Goal: Transaction & Acquisition: Purchase product/service

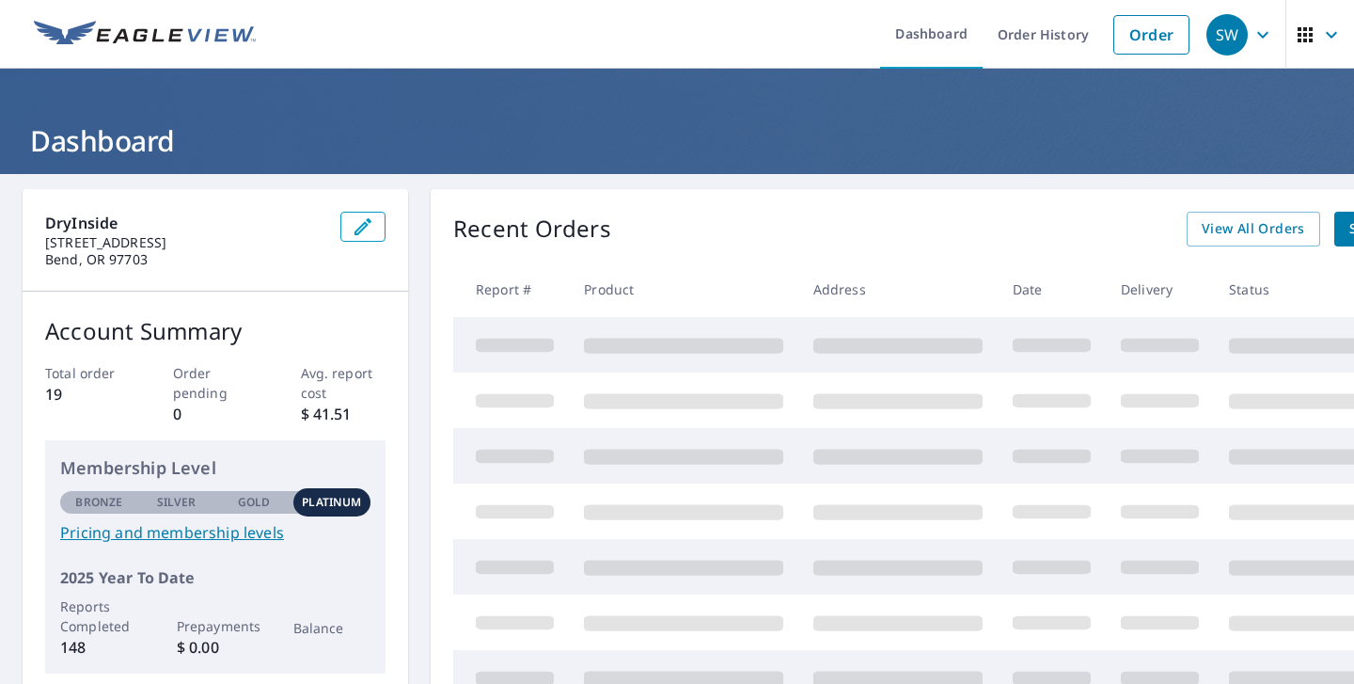
click at [226, 38] on img at bounding box center [145, 35] width 222 height 28
click at [1166, 43] on link "Order" at bounding box center [1151, 34] width 76 height 39
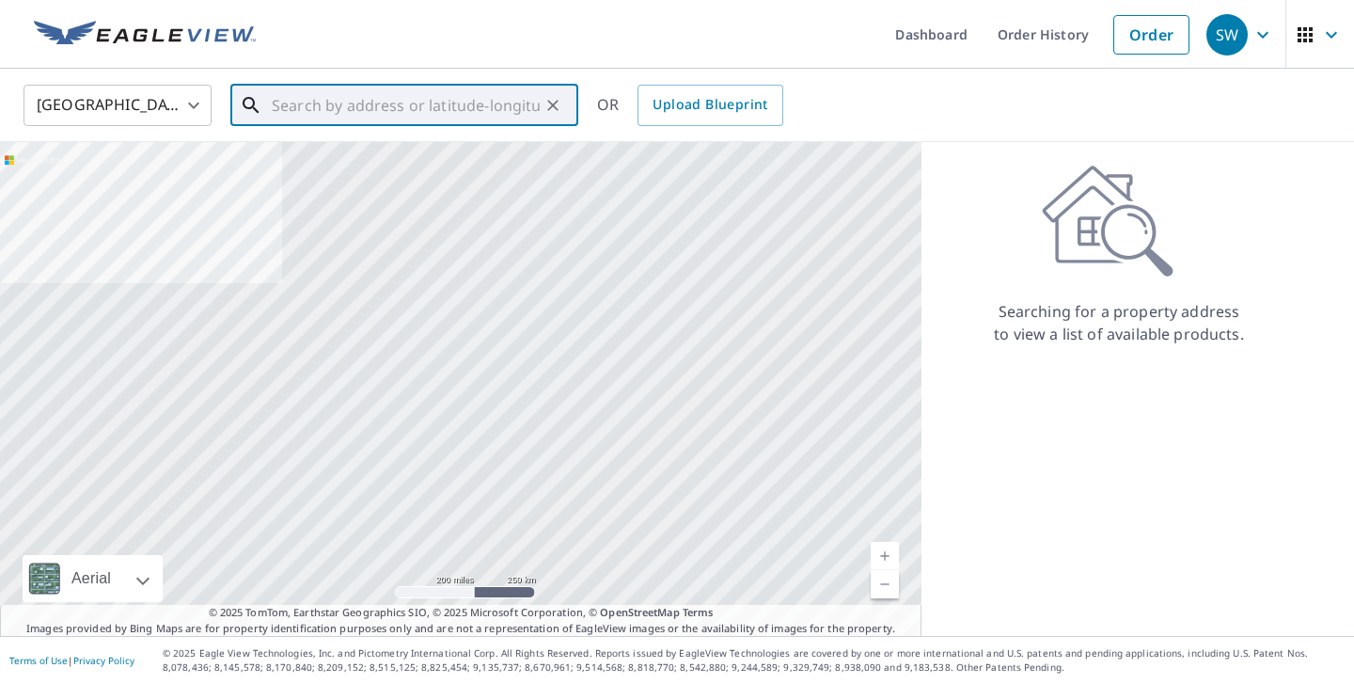
click at [423, 99] on input "text" at bounding box center [406, 105] width 268 height 53
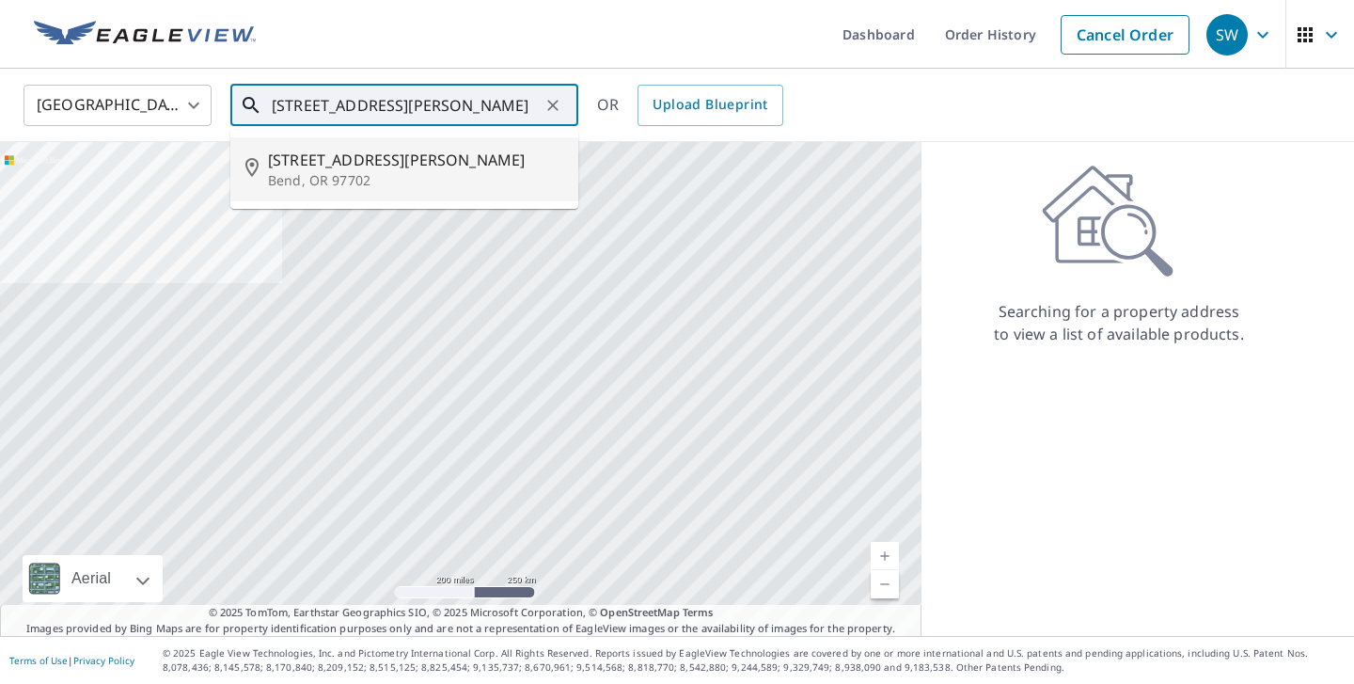
click at [432, 162] on span "[STREET_ADDRESS][PERSON_NAME]" at bounding box center [415, 160] width 295 height 23
type input "[STREET_ADDRESS][PERSON_NAME]"
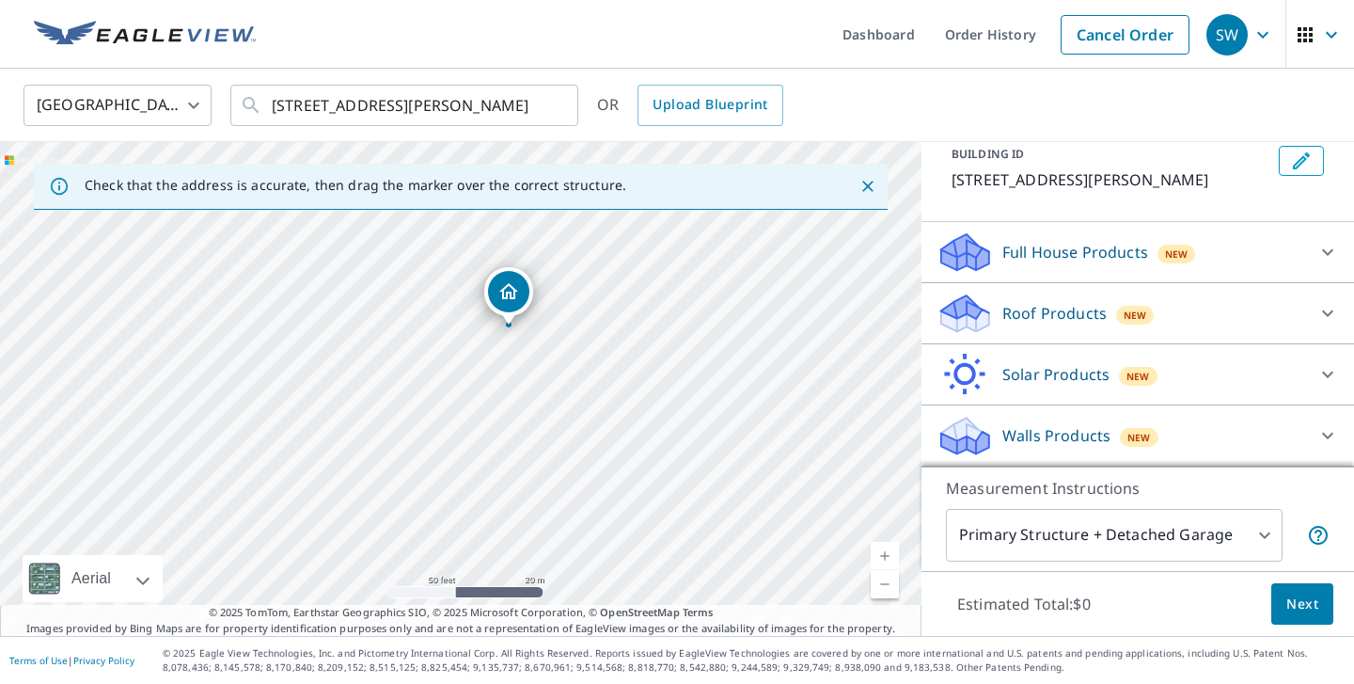
click at [1124, 315] on span "New" at bounding box center [1136, 314] width 24 height 15
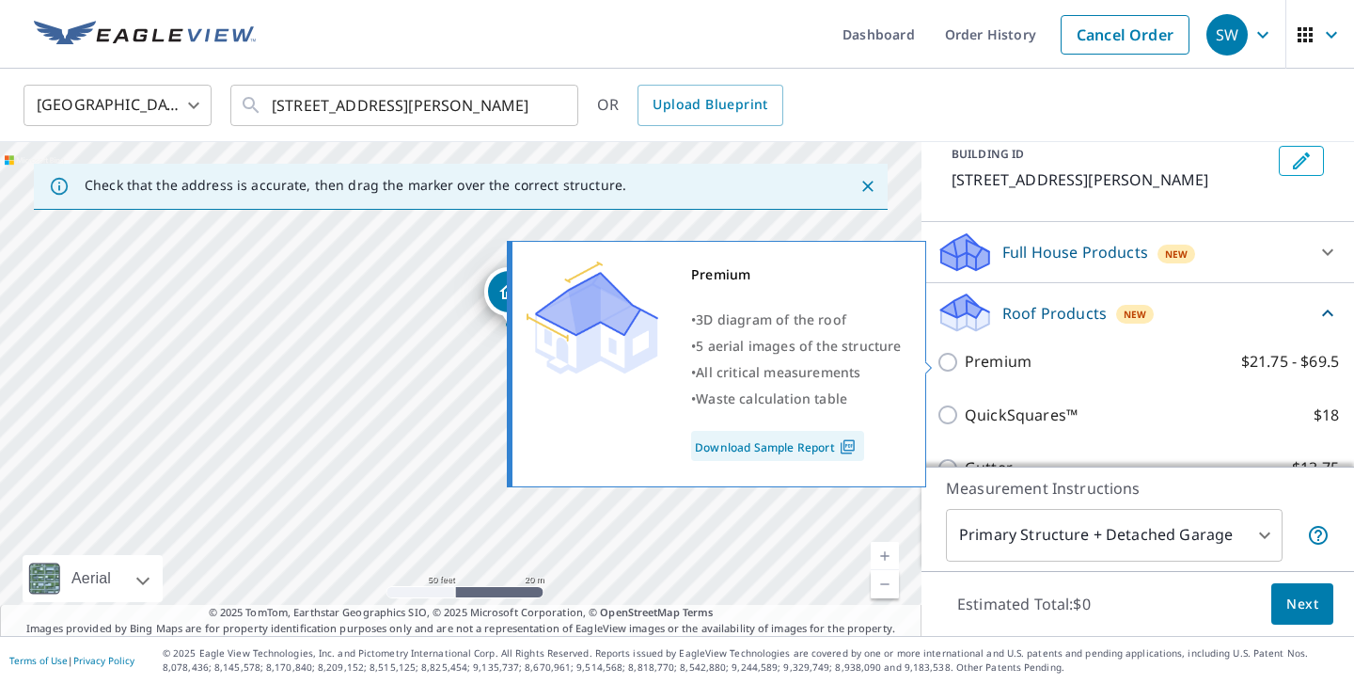
click at [1007, 359] on p "Premium" at bounding box center [998, 362] width 67 height 24
click at [965, 359] on input "Premium $21.75 - $69.5" at bounding box center [950, 362] width 28 height 23
checkbox input "true"
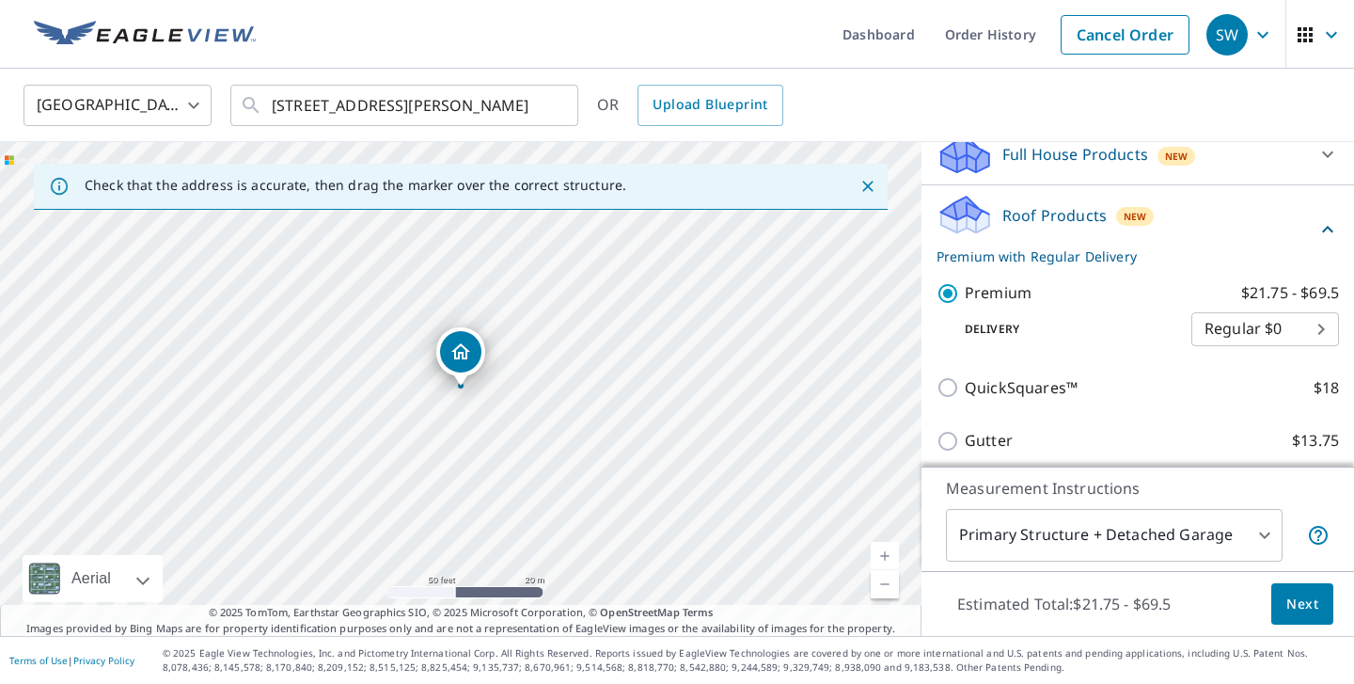
scroll to position [271, 0]
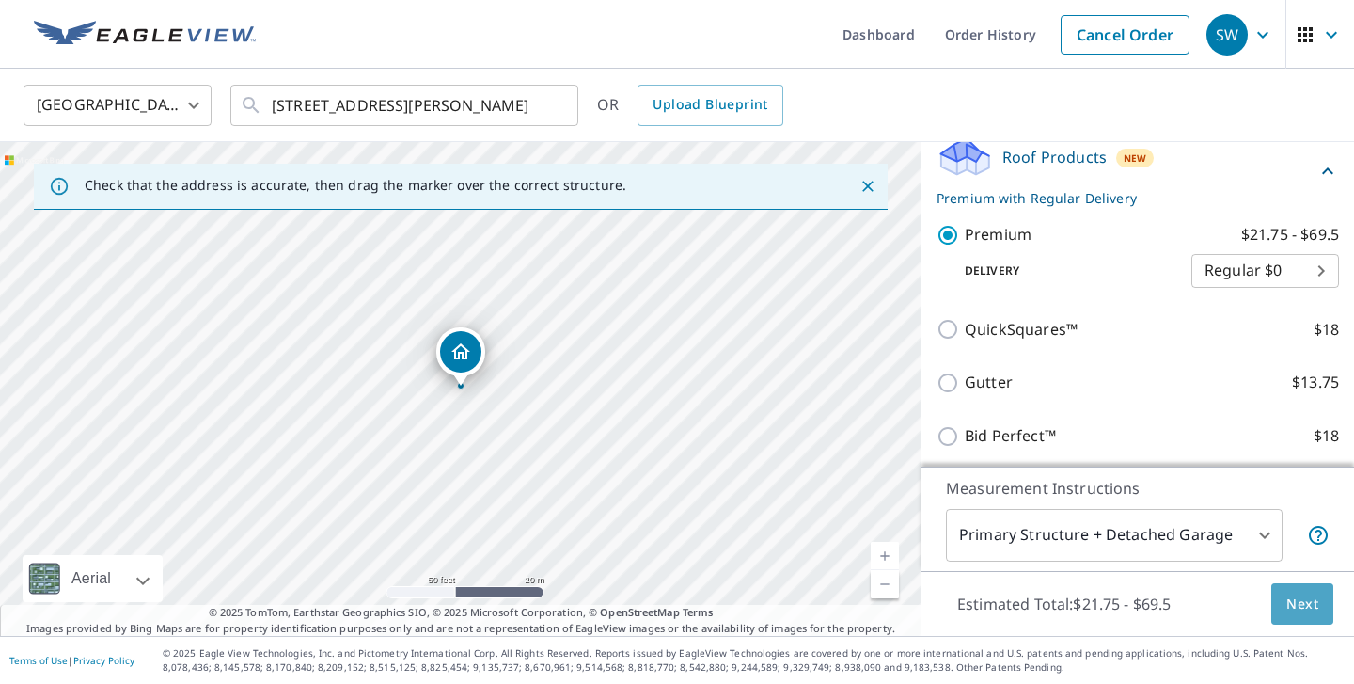
click at [1305, 606] on span "Next" at bounding box center [1302, 604] width 32 height 24
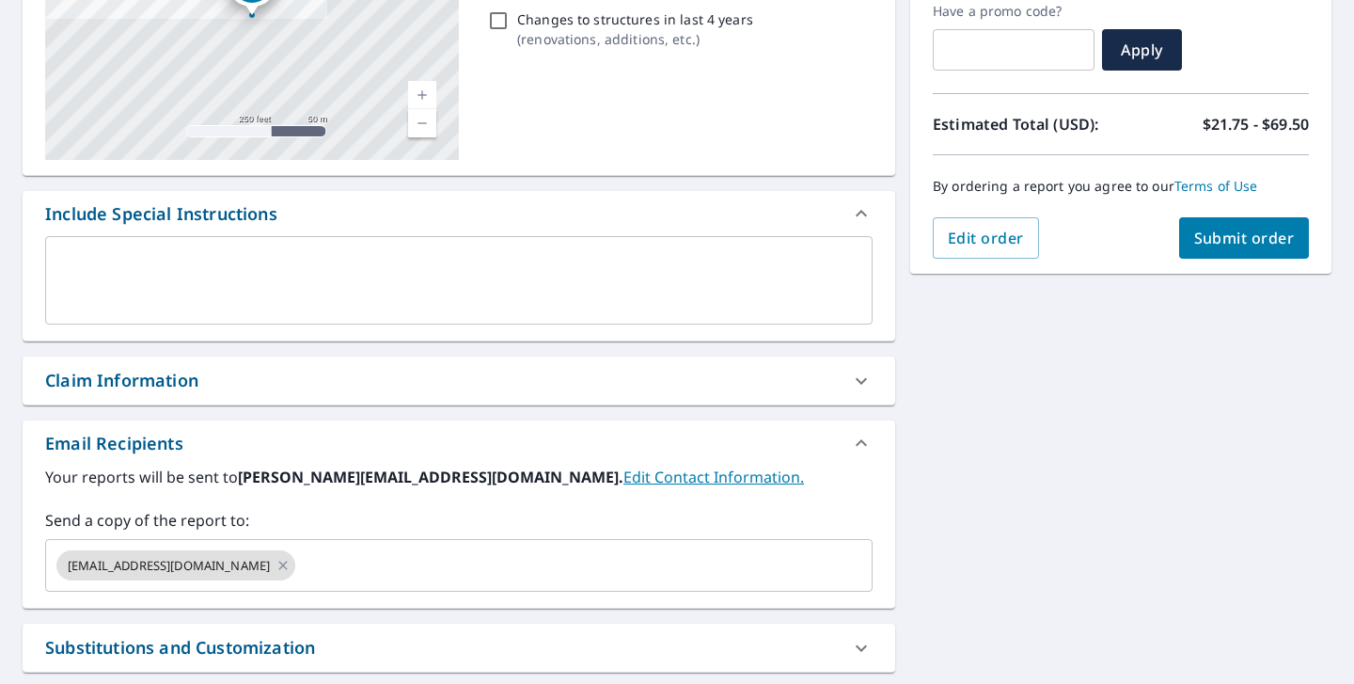
scroll to position [350, 0]
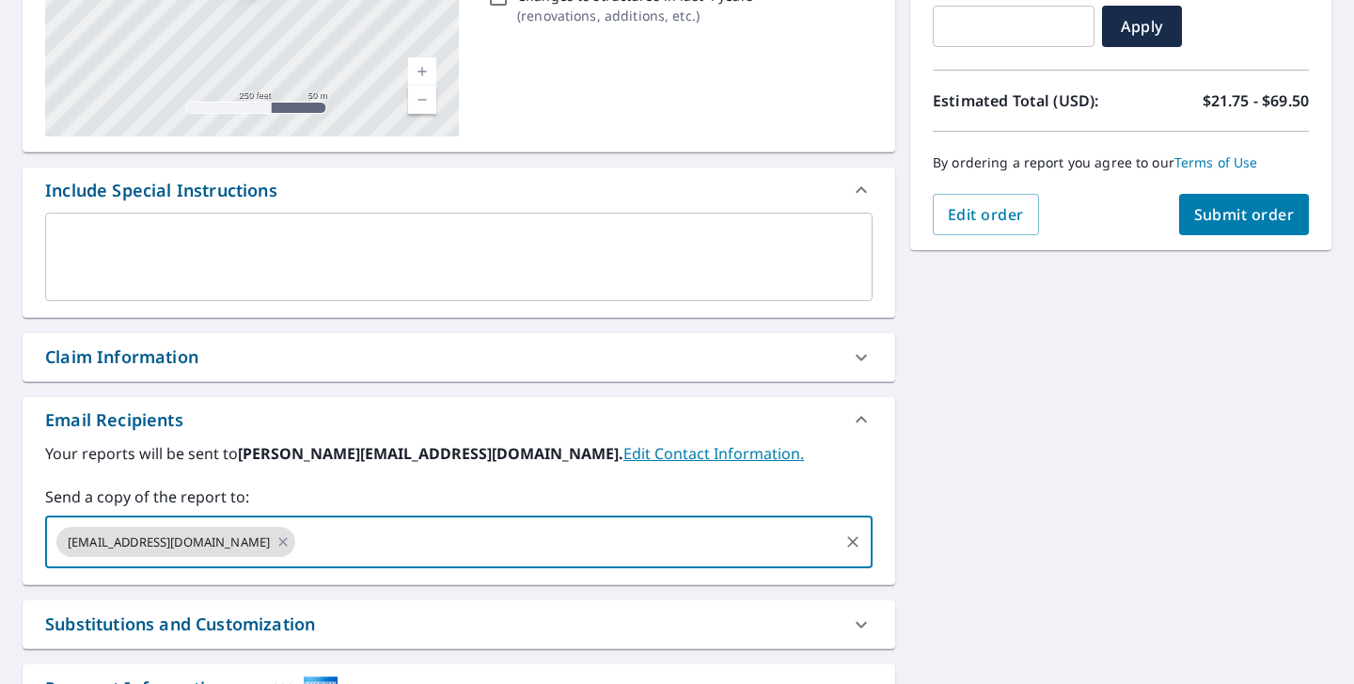
click at [314, 529] on input "text" at bounding box center [567, 542] width 538 height 36
type input "[EMAIL_ADDRESS][DOMAIN_NAME]"
click at [861, 360] on icon at bounding box center [861, 357] width 23 height 23
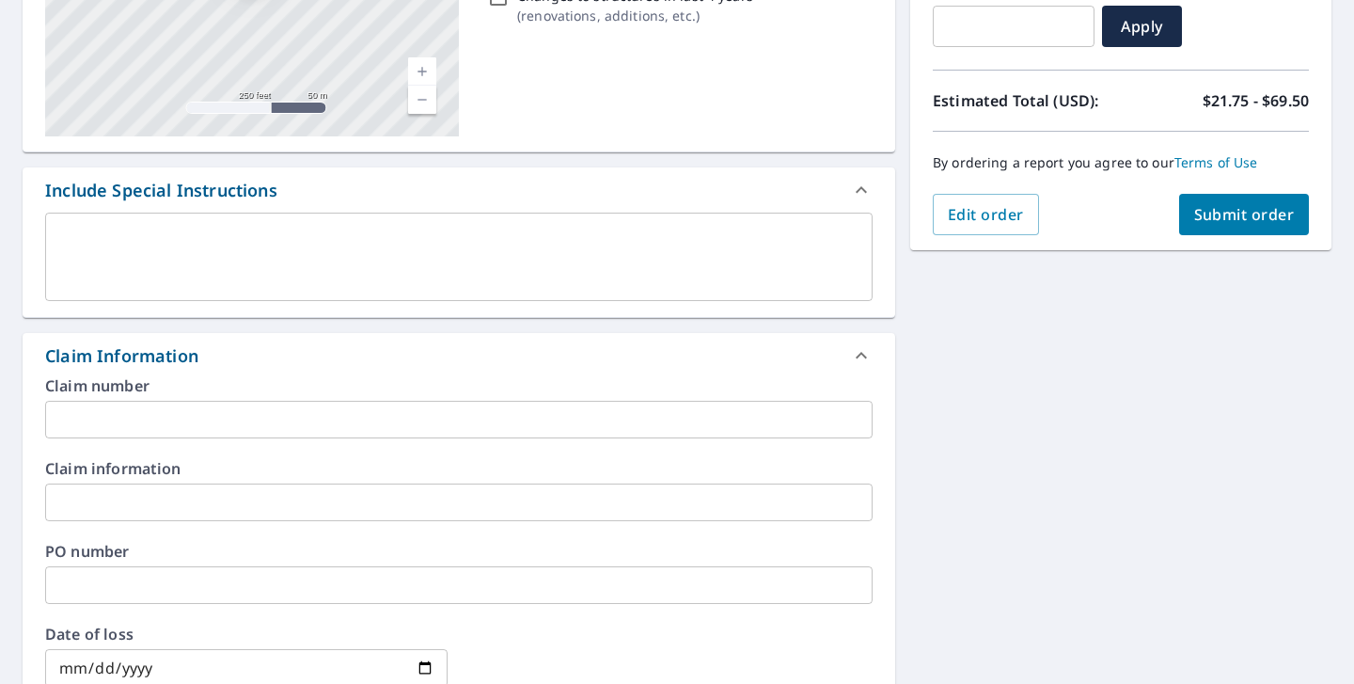
click at [215, 405] on input "text" at bounding box center [458, 420] width 827 height 38
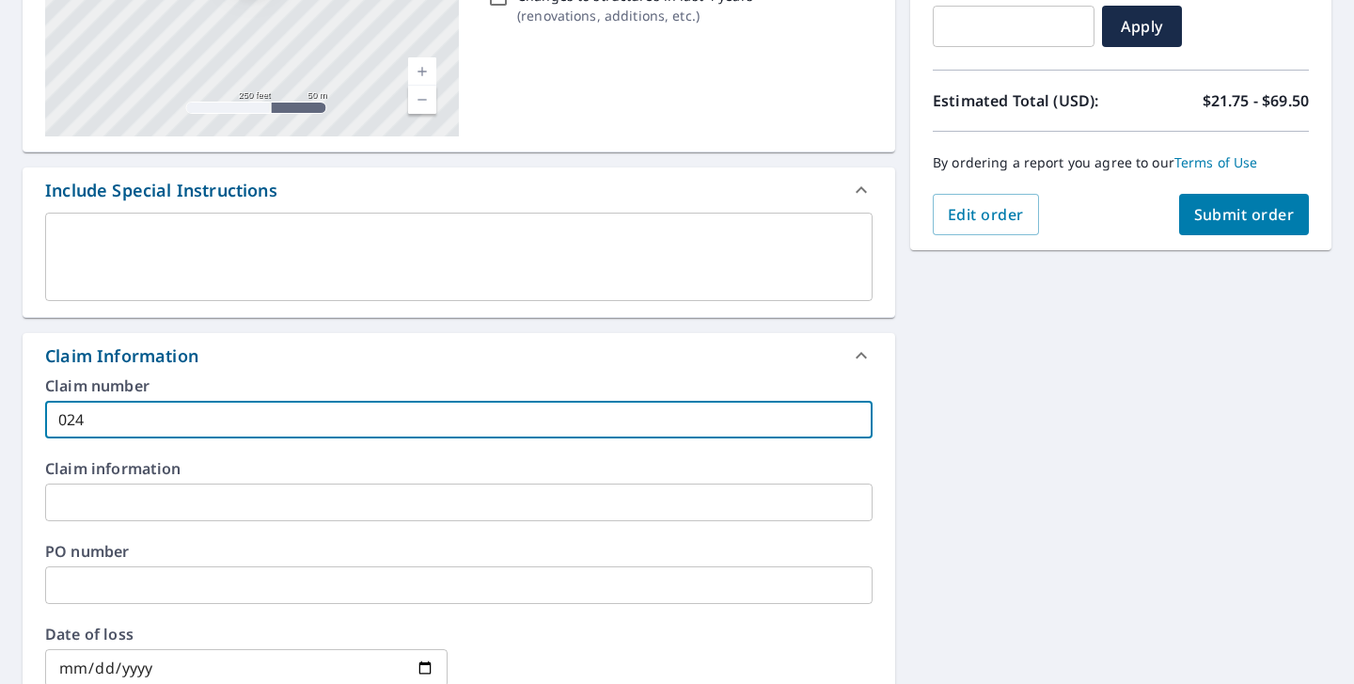
type input "024"
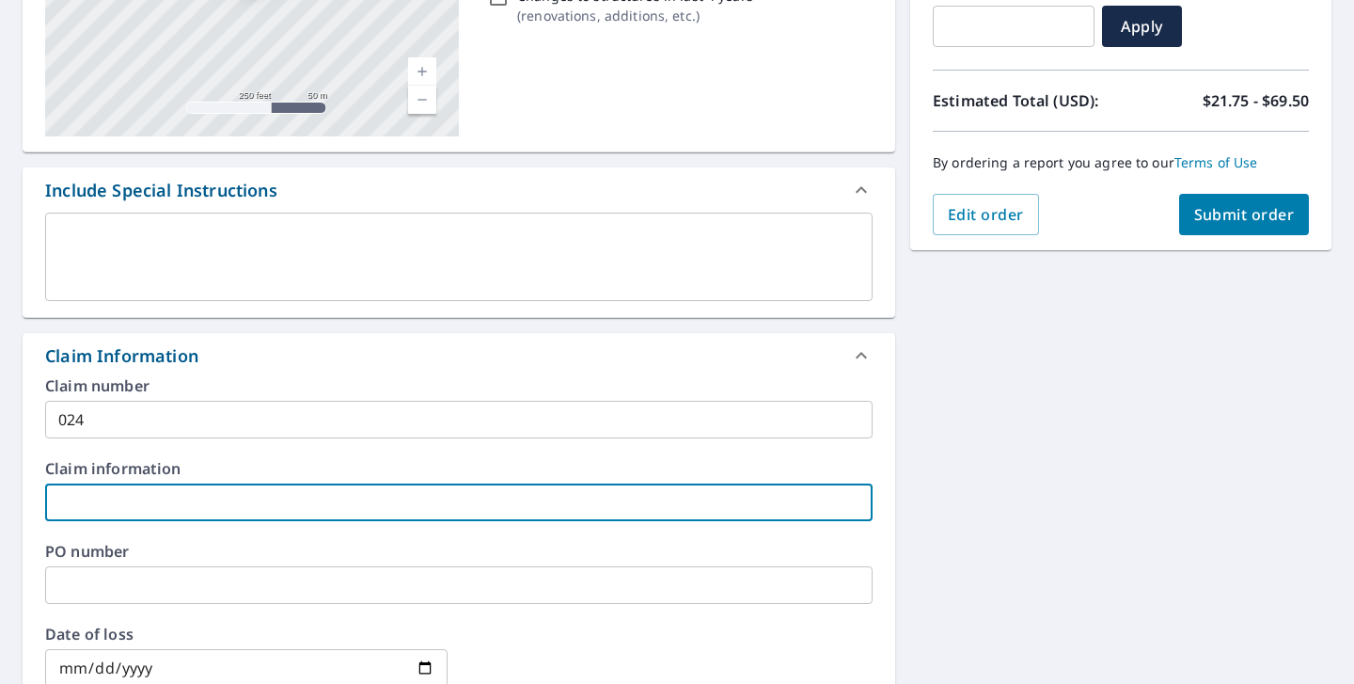
click at [217, 496] on input "text" at bounding box center [458, 502] width 827 height 38
type input "[PERSON_NAME]"
click at [1042, 389] on div "[STREET_ADDRESS][PERSON_NAME] A standard road map Aerial A detailed look from a…" at bounding box center [677, 507] width 1354 height 1366
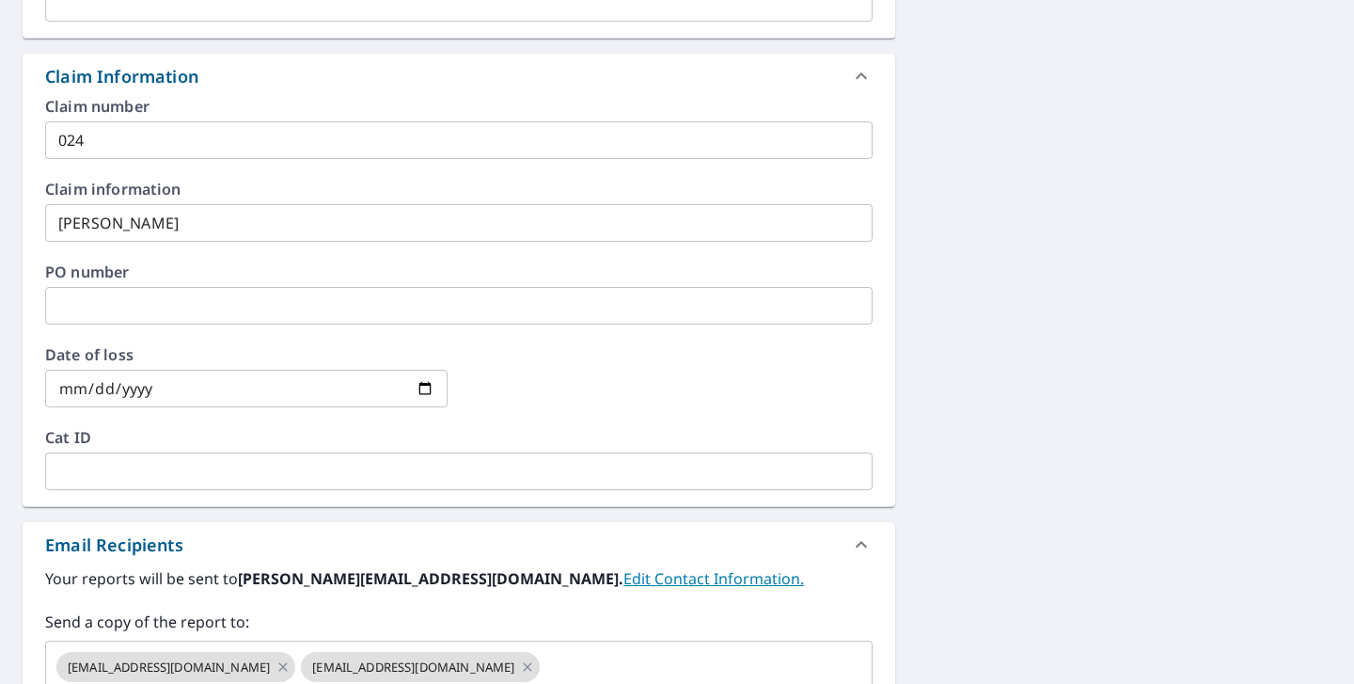
scroll to position [607, 0]
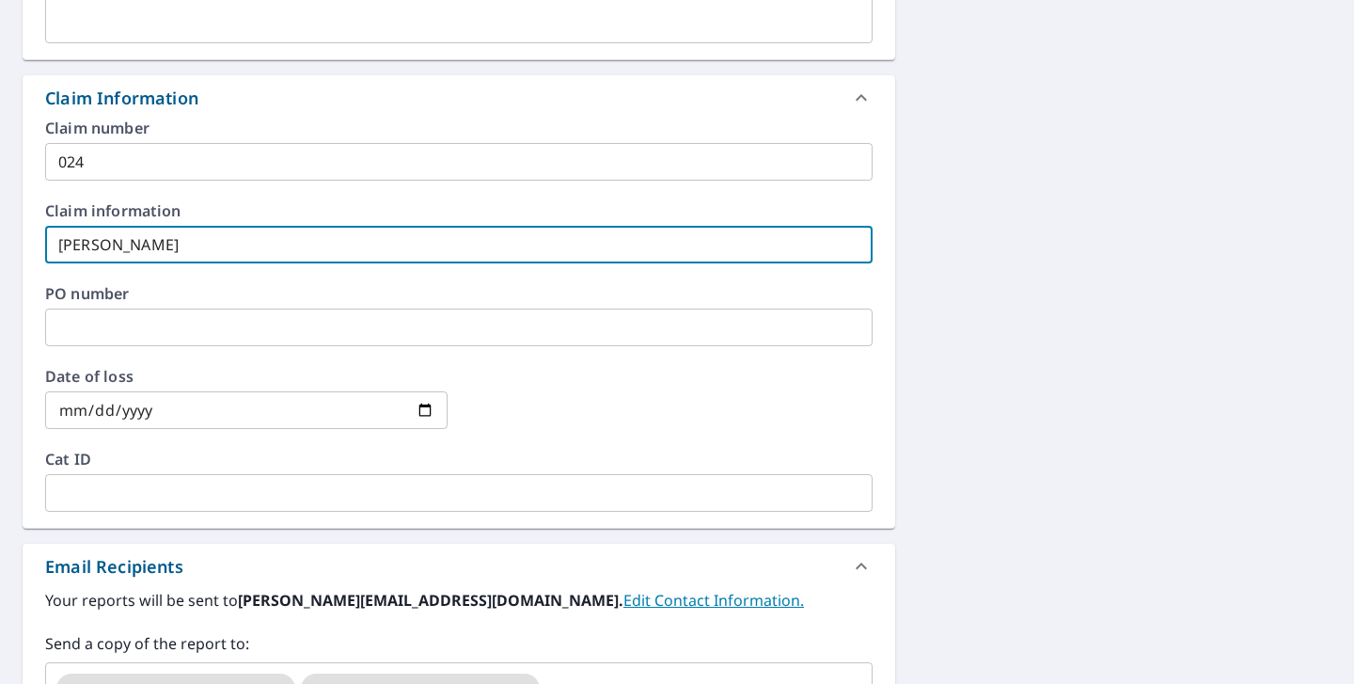
drag, startPoint x: 170, startPoint y: 249, endPoint x: 49, endPoint y: 260, distance: 121.7
click at [50, 259] on input "[PERSON_NAME]" at bounding box center [458, 245] width 827 height 38
drag, startPoint x: 161, startPoint y: 259, endPoint x: 51, endPoint y: 249, distance: 110.4
click at [51, 249] on input "[PERSON_NAME]" at bounding box center [458, 245] width 827 height 38
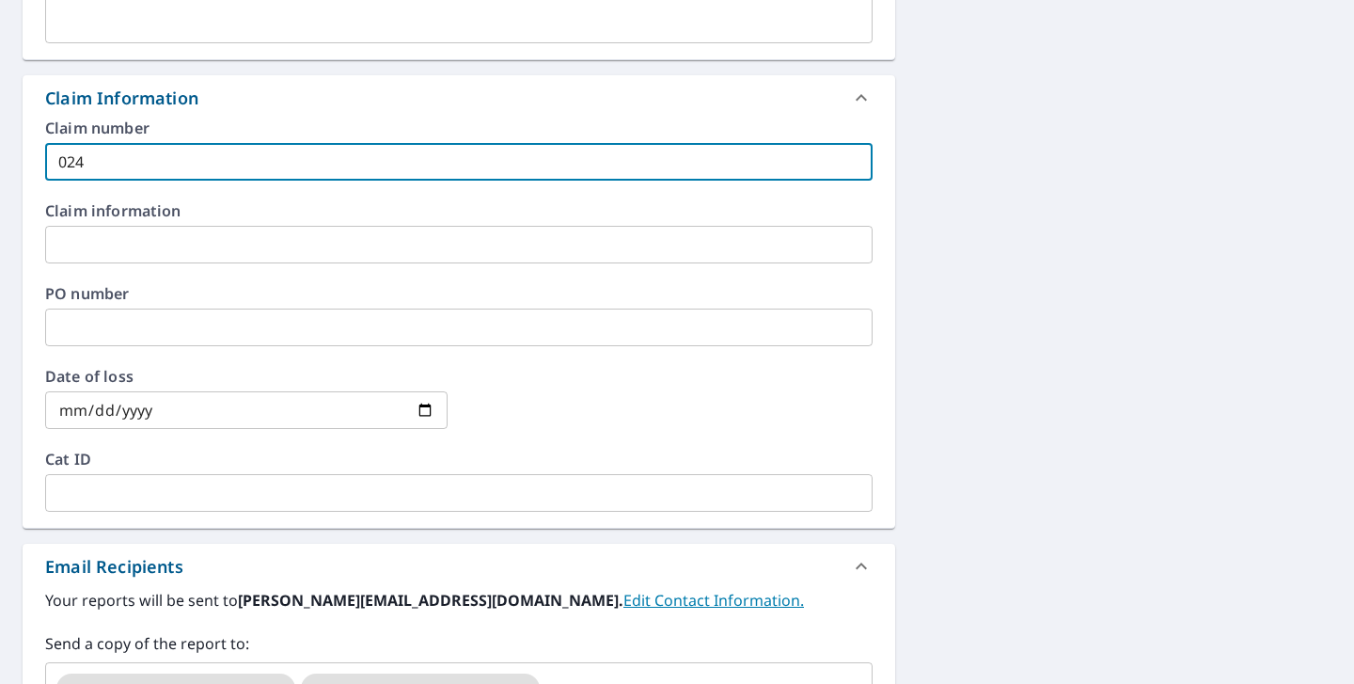
click at [178, 180] on input "024" at bounding box center [458, 162] width 827 height 38
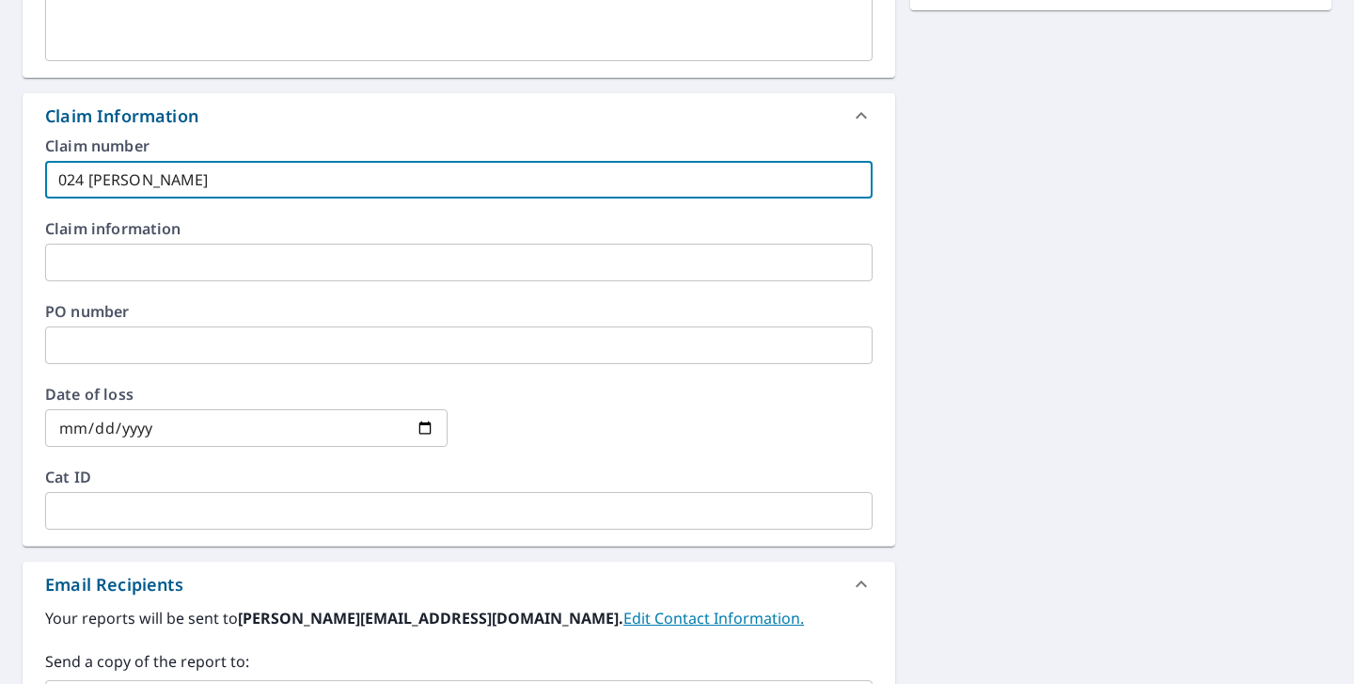
scroll to position [0, 0]
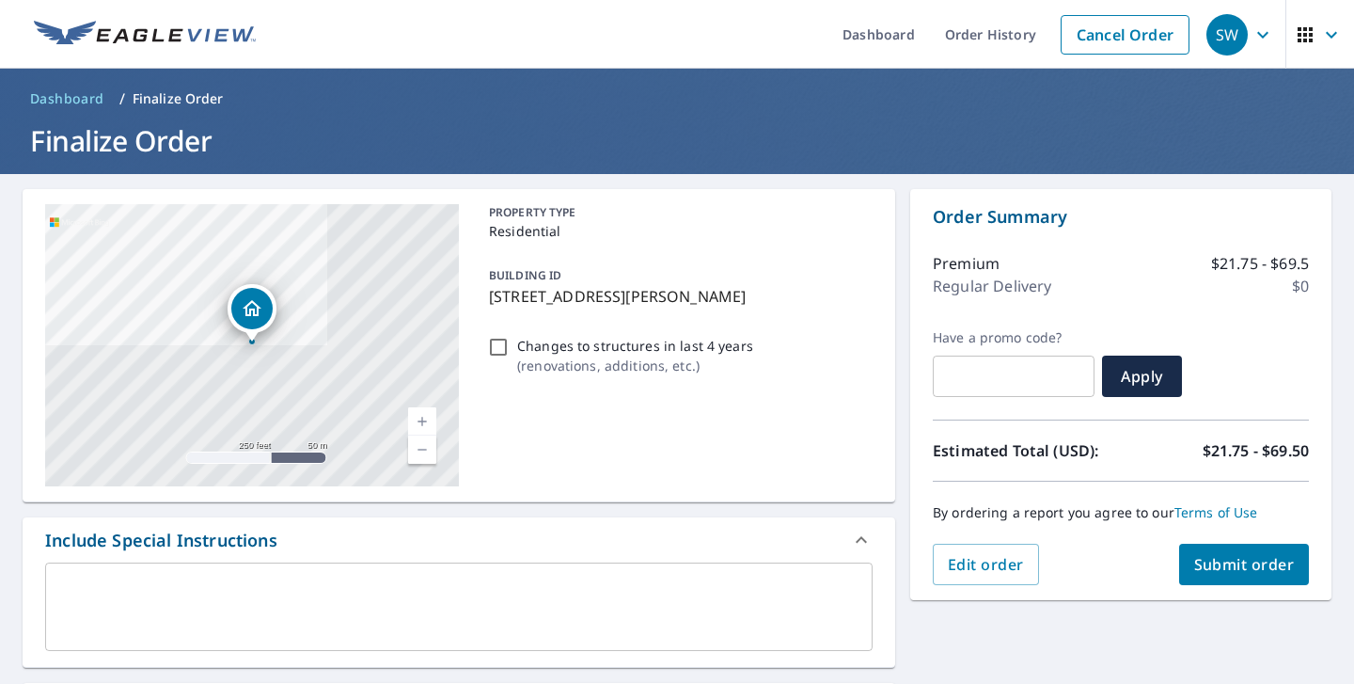
type input "024 [PERSON_NAME]"
click at [1216, 568] on span "Submit order" at bounding box center [1244, 564] width 101 height 21
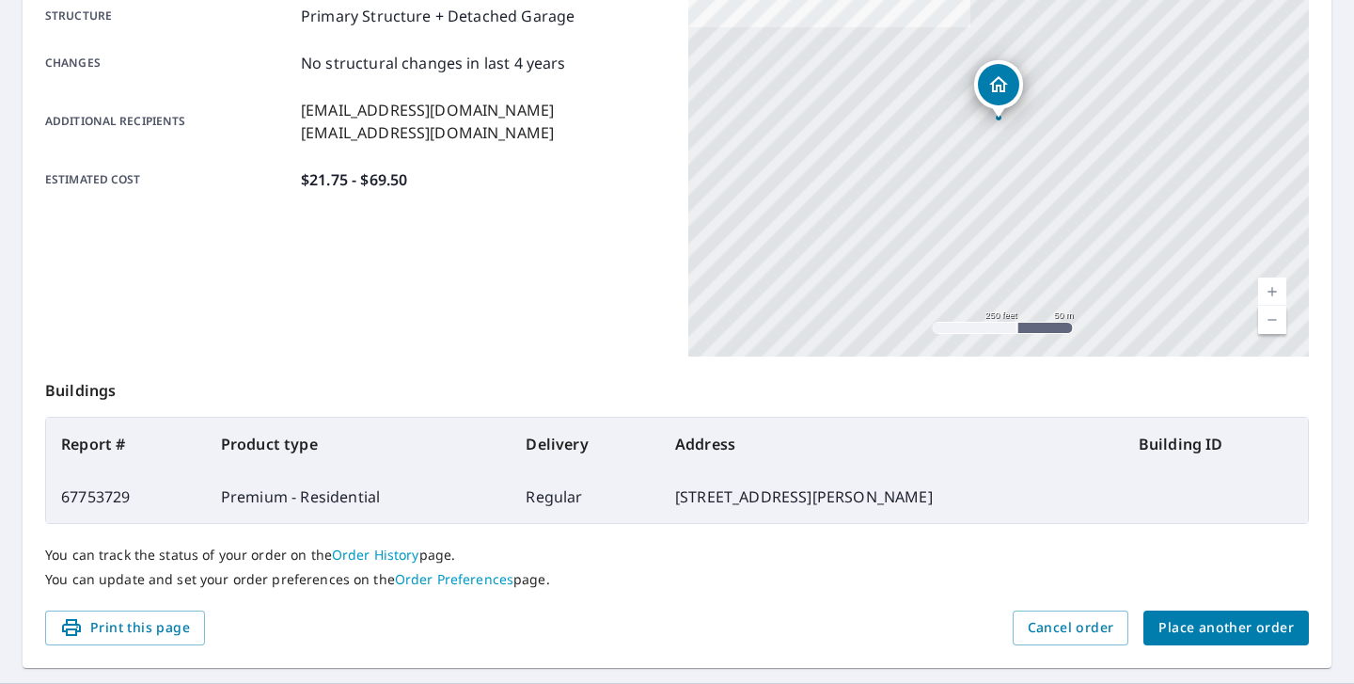
scroll to position [379, 0]
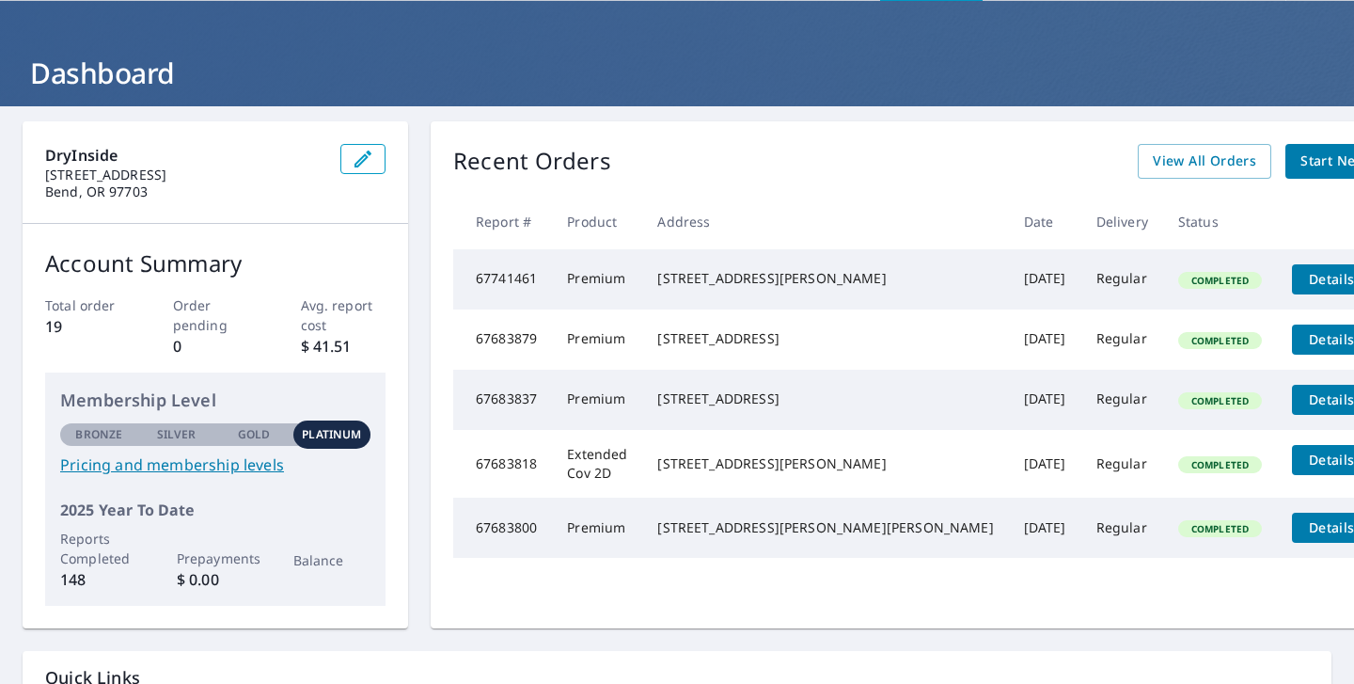
scroll to position [69, 0]
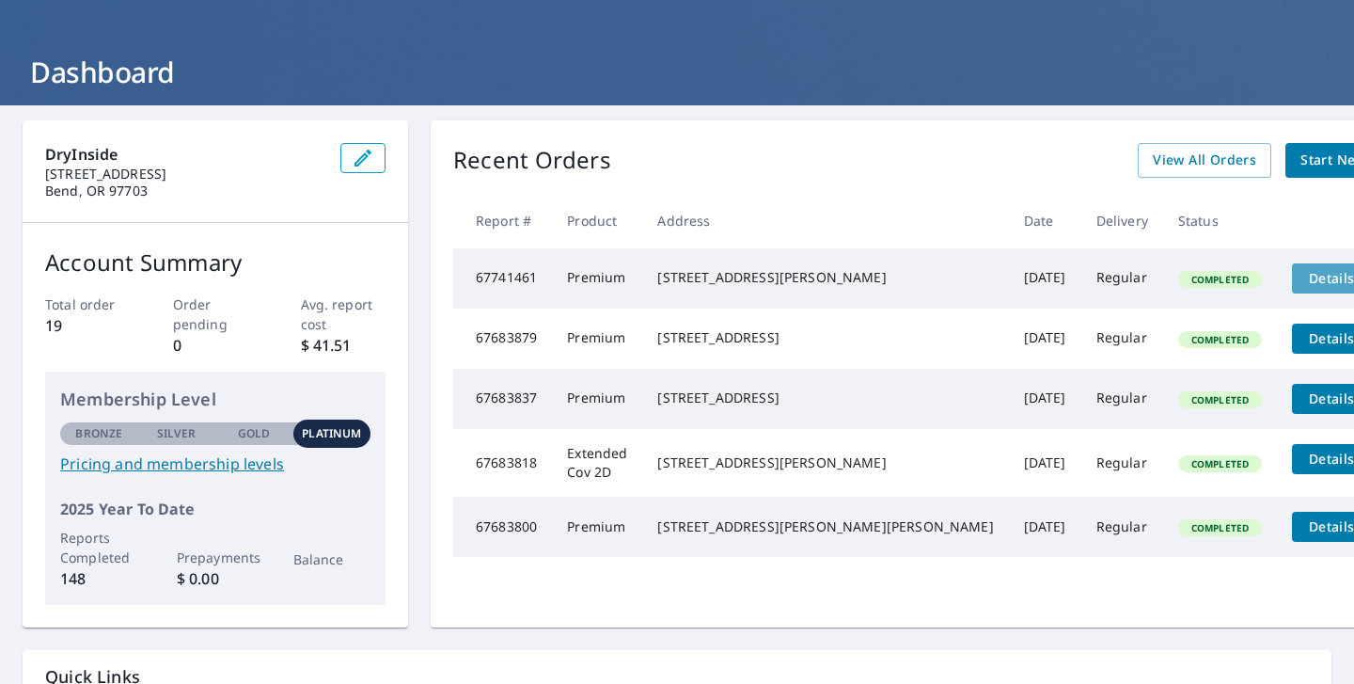
click at [1303, 269] on span "Details" at bounding box center [1331, 278] width 56 height 18
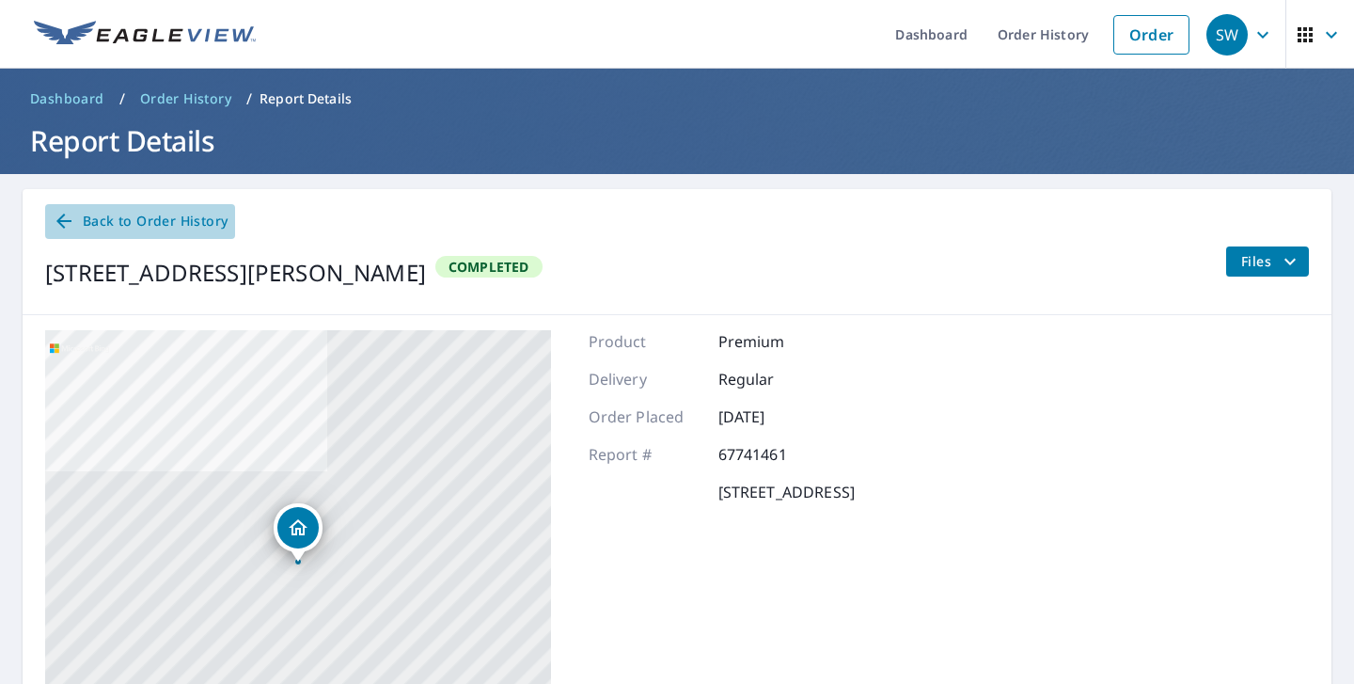
click at [157, 229] on span "Back to Order History" at bounding box center [140, 222] width 175 height 24
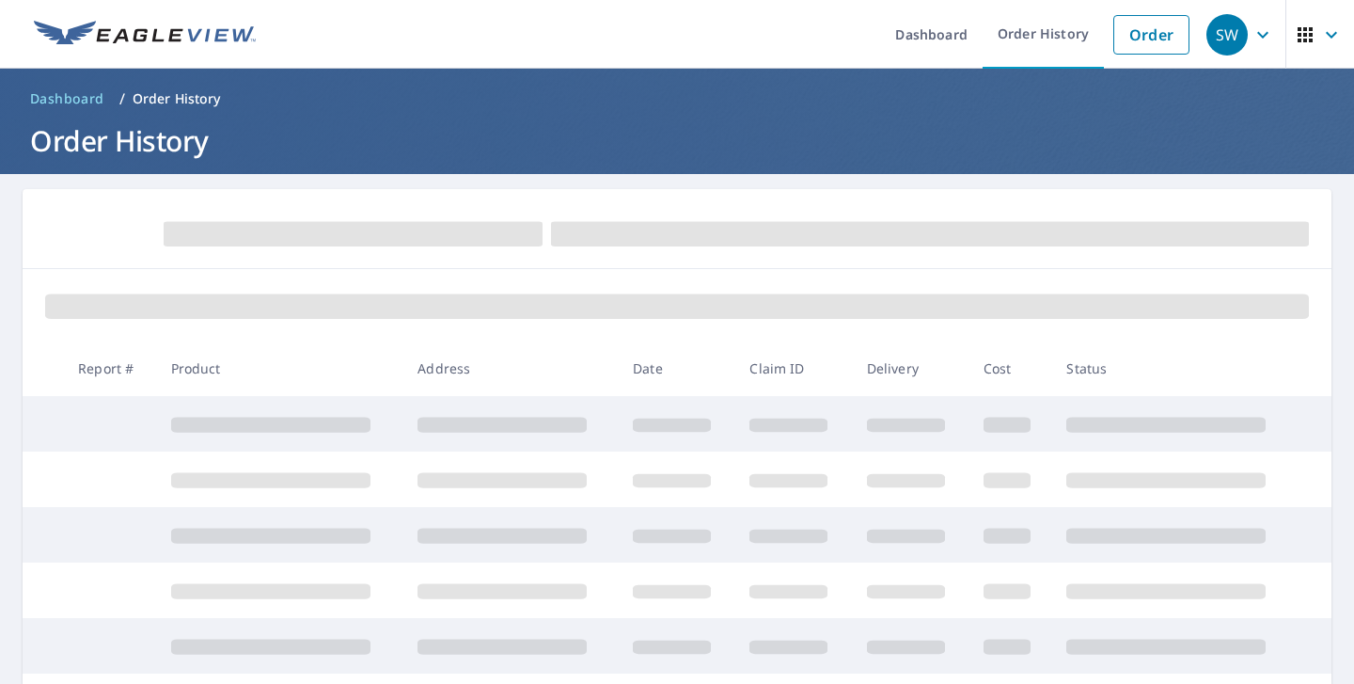
click at [80, 90] on span "Dashboard" at bounding box center [67, 98] width 74 height 19
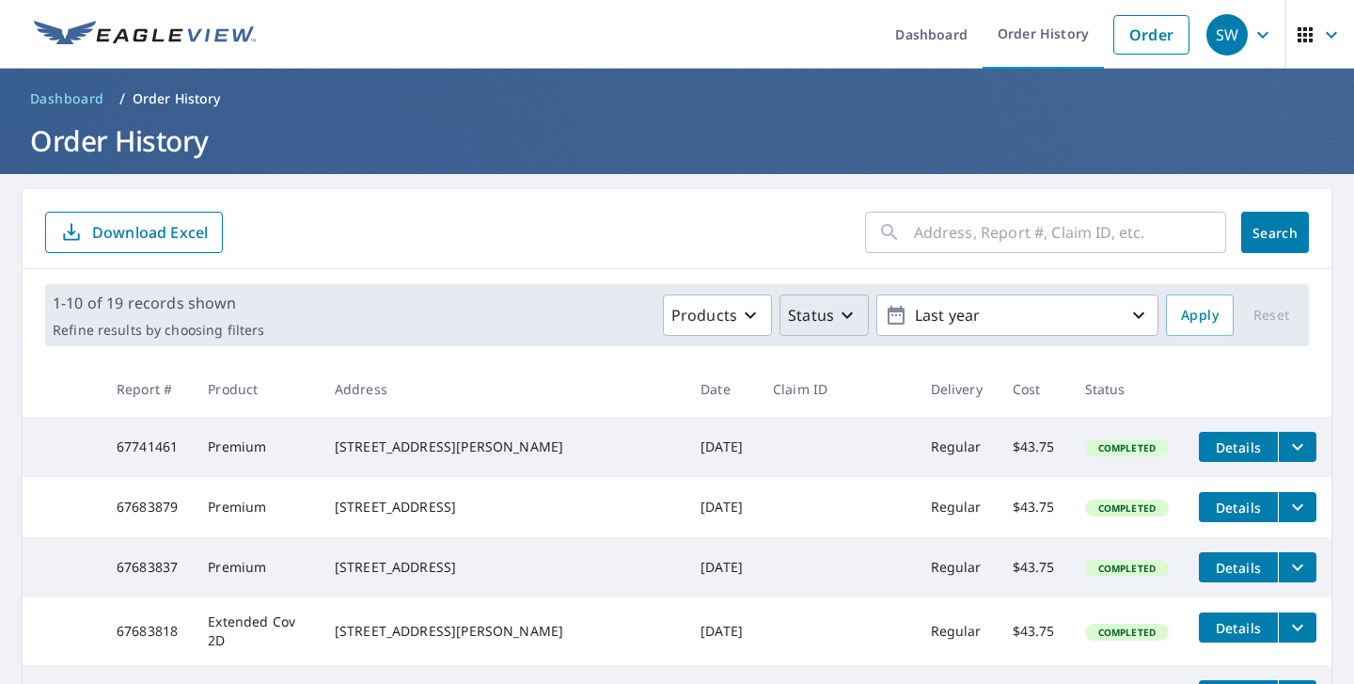
click at [808, 325] on p "Status" at bounding box center [811, 315] width 46 height 23
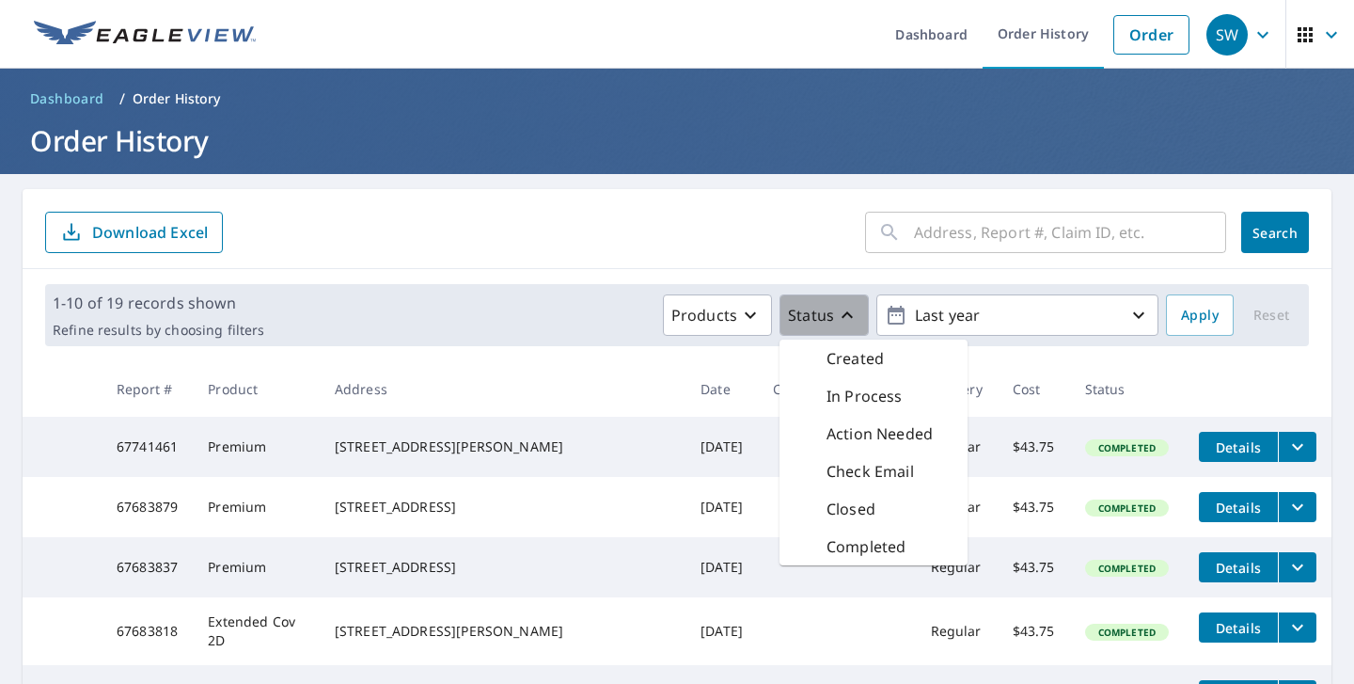
click at [826, 315] on p "Status" at bounding box center [811, 315] width 46 height 23
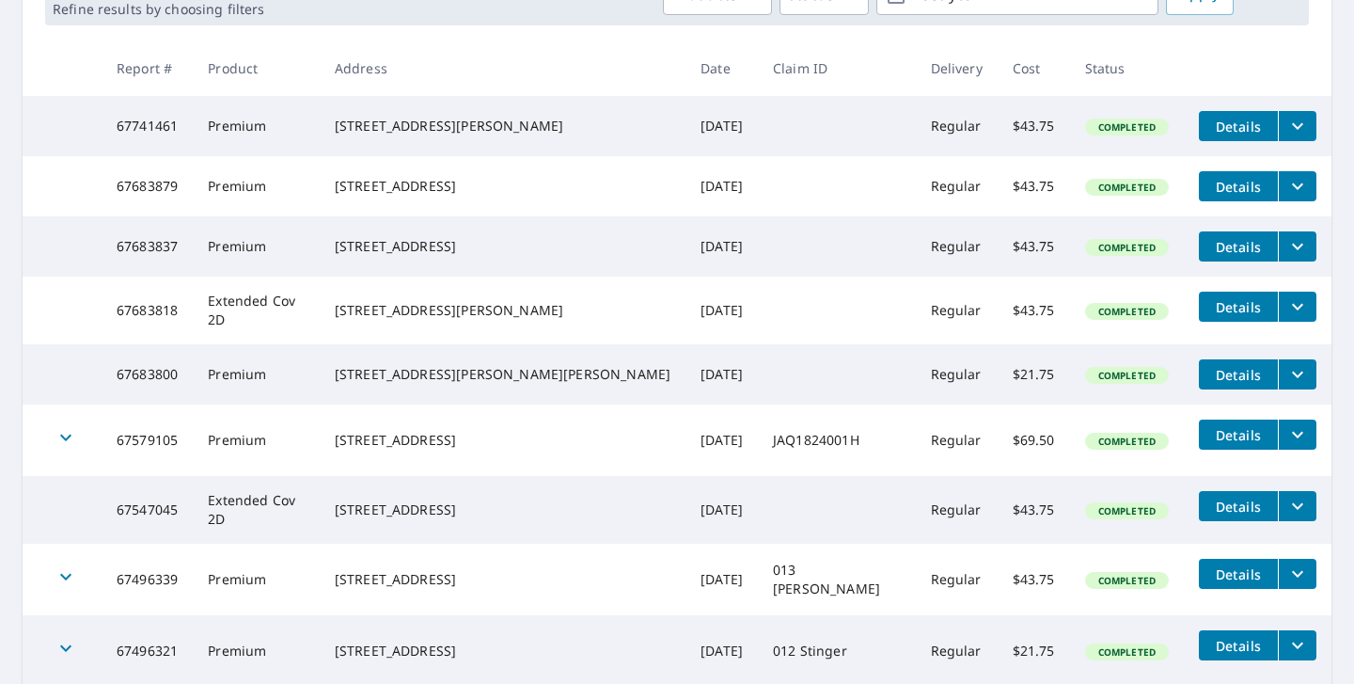
scroll to position [320, 0]
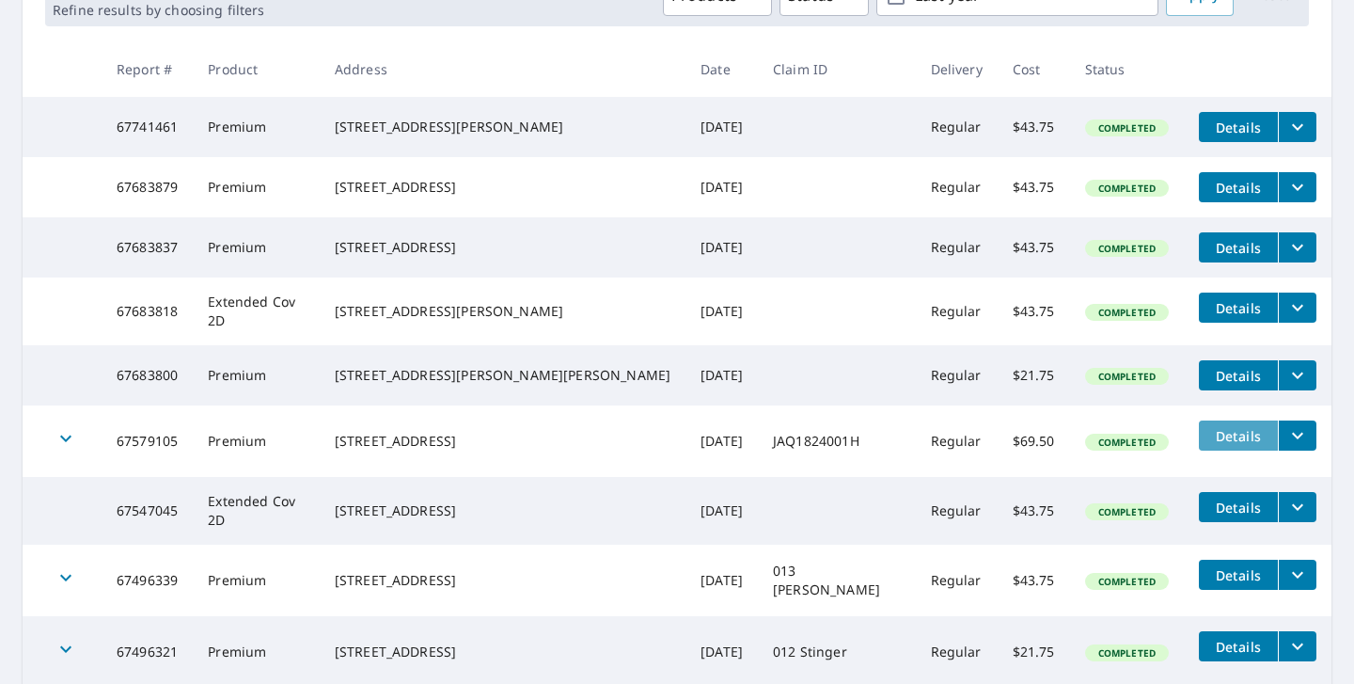
click at [1213, 445] on span "Details" at bounding box center [1238, 436] width 56 height 18
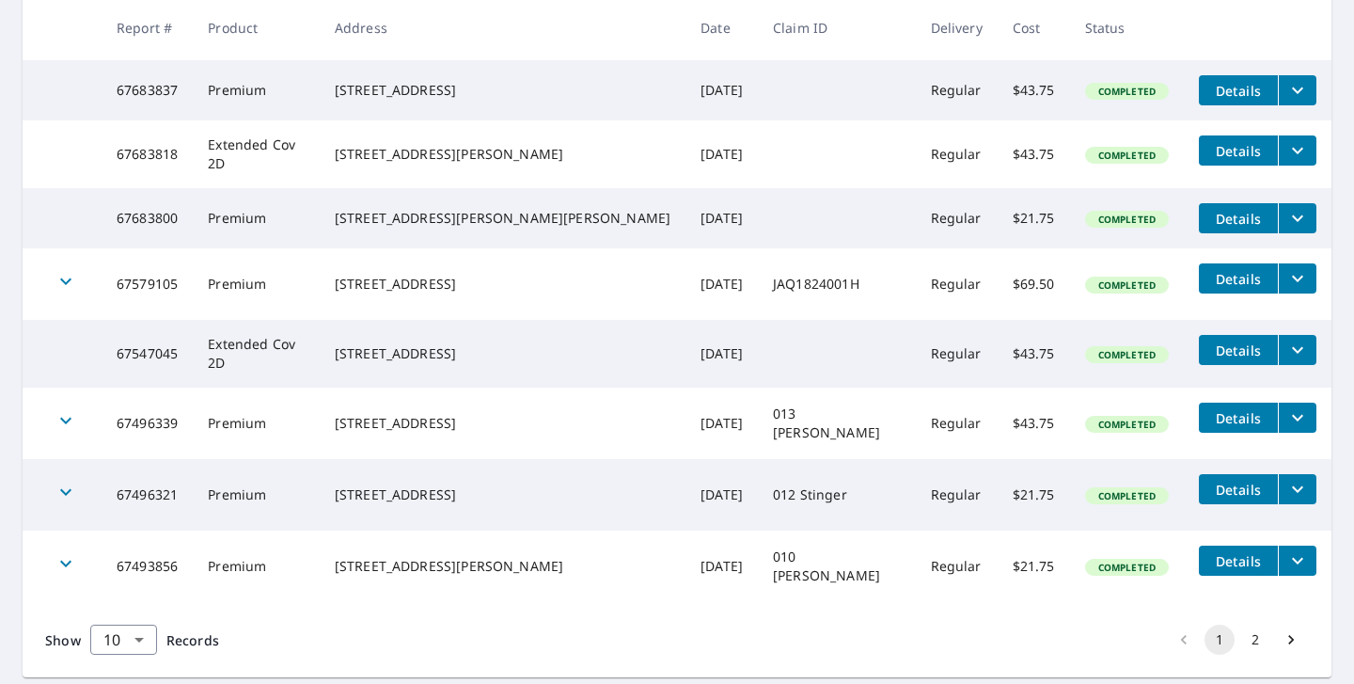
scroll to position [479, 0]
